Goal: Information Seeking & Learning: Learn about a topic

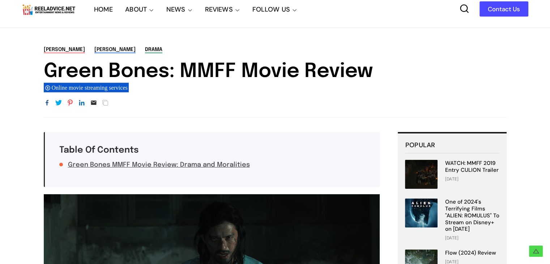
scroll to position [4, 0]
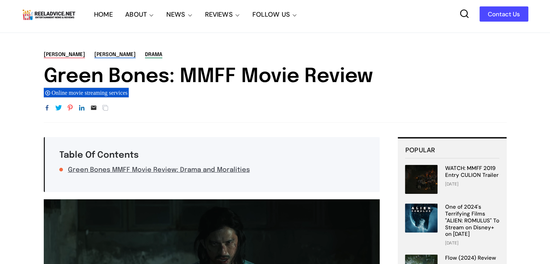
click at [104, 108] on icon "Share" at bounding box center [105, 107] width 7 height 7
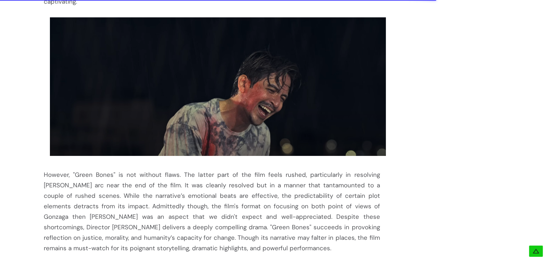
scroll to position [993, 0]
